Goal: Information Seeking & Learning: Understand process/instructions

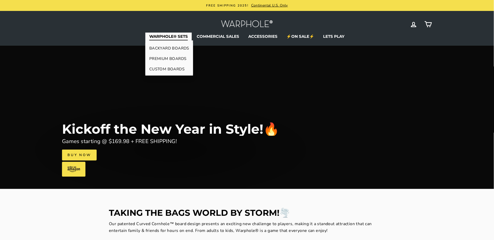
click at [172, 47] on link "BACKYARD BOARDS" at bounding box center [169, 48] width 48 height 10
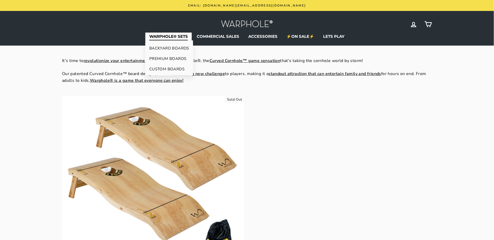
click at [173, 58] on link "PREMIUM BOARDS" at bounding box center [169, 58] width 48 height 10
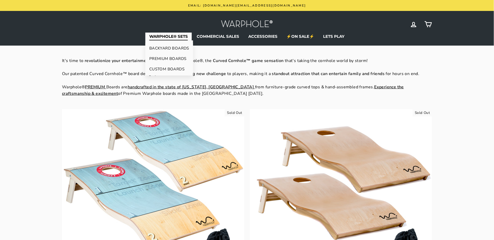
click at [172, 68] on link "CUSTOM BOARDS" at bounding box center [169, 69] width 48 height 10
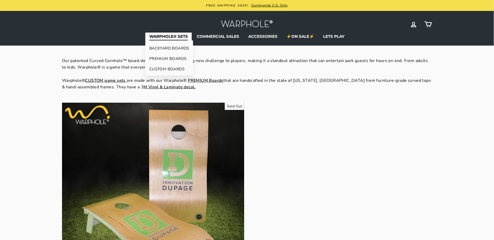
click at [174, 57] on link "PREMIUM BOARDS" at bounding box center [169, 58] width 48 height 10
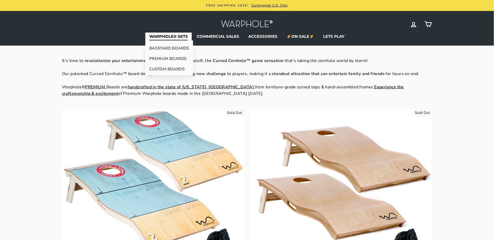
click at [178, 48] on link "BACKYARD BOARDS" at bounding box center [169, 48] width 48 height 10
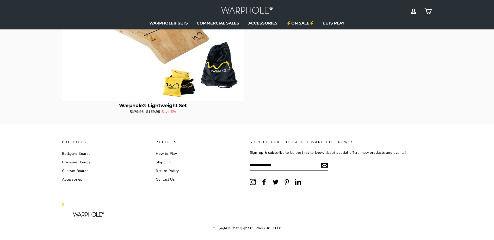
scroll to position [185, 0]
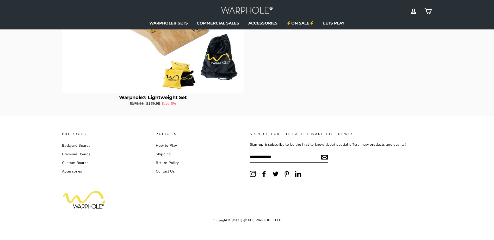
click at [164, 145] on link "How to Play" at bounding box center [166, 146] width 21 height 8
